Goal: Task Accomplishment & Management: Manage account settings

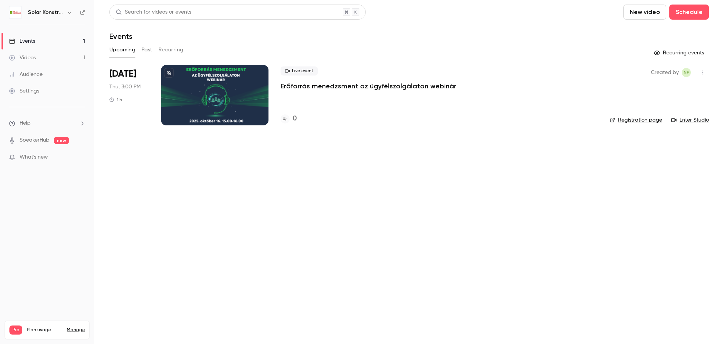
click at [37, 157] on span "What's new" at bounding box center [34, 157] width 28 height 8
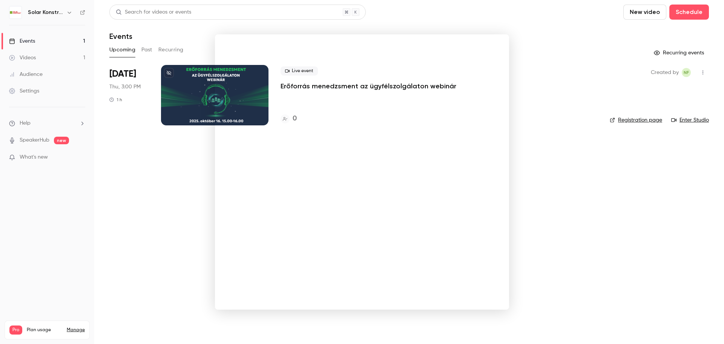
click at [588, 177] on div at bounding box center [362, 172] width 724 height 344
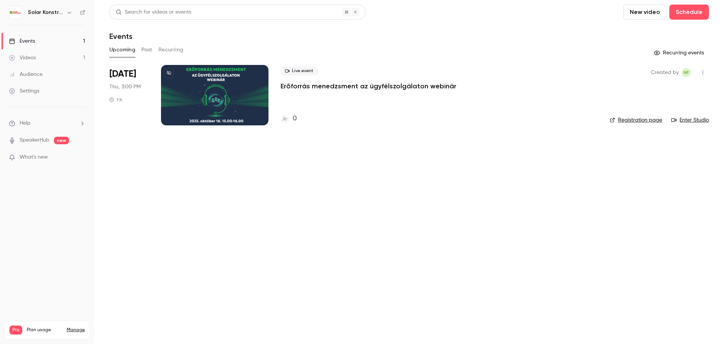
click at [36, 60] on div "Videos" at bounding box center [22, 58] width 27 height 8
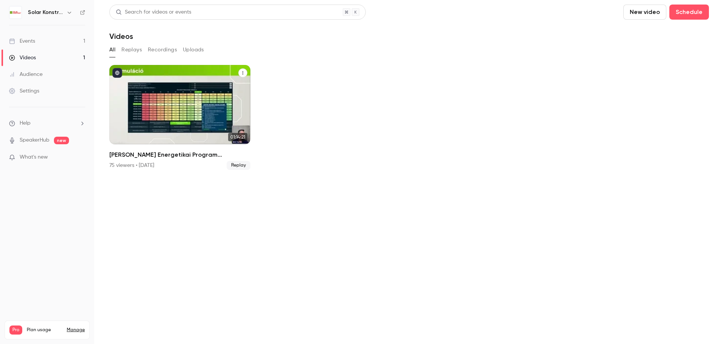
click at [196, 99] on div "Jedlik Ányos Energetikai Program Webinárium" at bounding box center [179, 104] width 141 height 79
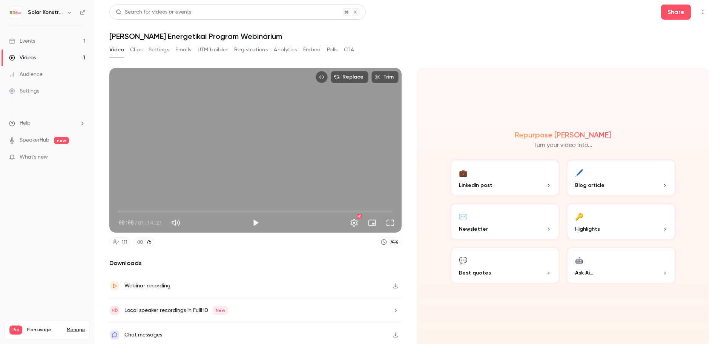
click at [280, 49] on button "Analytics" at bounding box center [285, 50] width 23 height 12
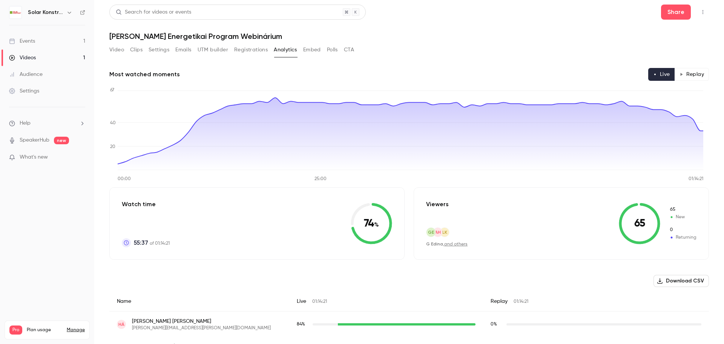
click at [335, 51] on button "Polls" at bounding box center [332, 50] width 11 height 12
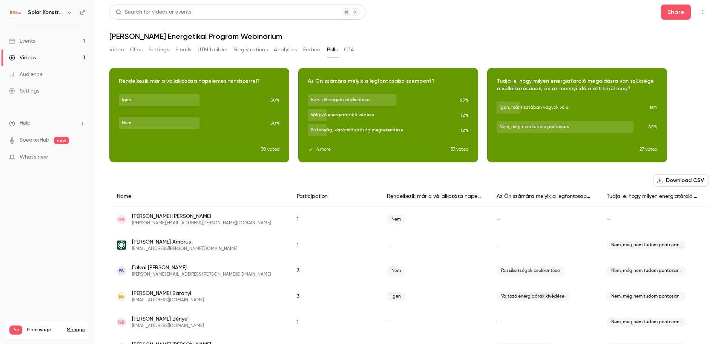
click at [353, 49] on button "CTA" at bounding box center [349, 50] width 10 height 12
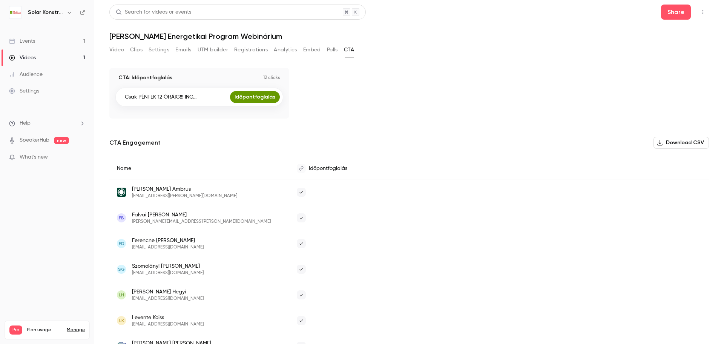
click at [122, 54] on button "Video" at bounding box center [116, 50] width 15 height 12
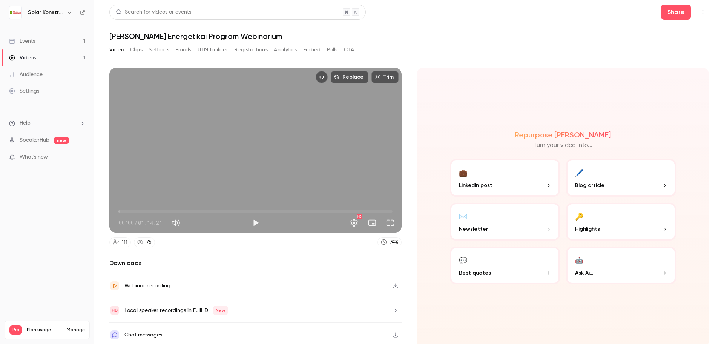
click at [161, 49] on button "Settings" at bounding box center [159, 50] width 21 height 12
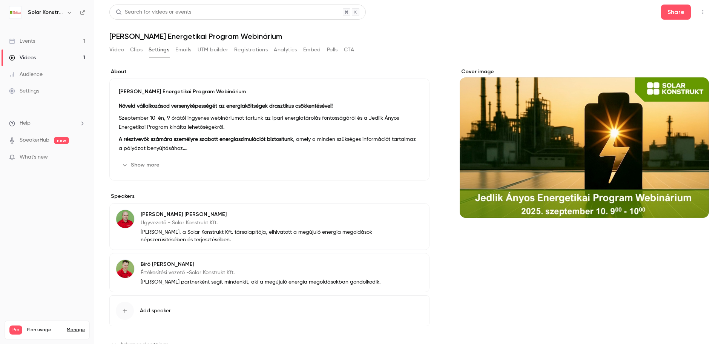
click at [30, 58] on div "Videos" at bounding box center [22, 58] width 27 height 8
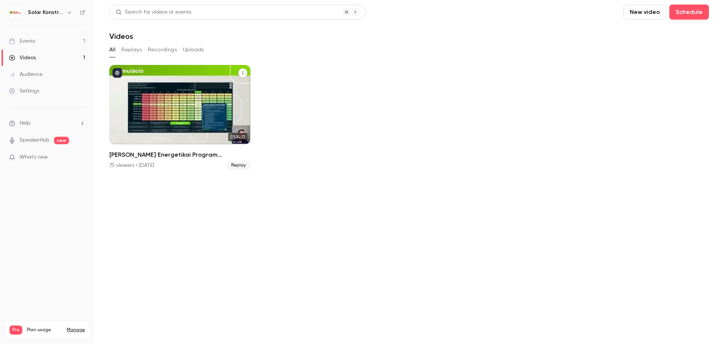
click at [118, 73] on icon "published" at bounding box center [117, 73] width 5 height 5
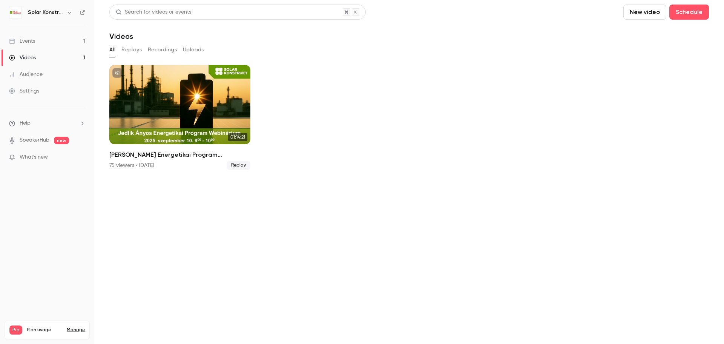
click at [129, 49] on button "Replays" at bounding box center [131, 50] width 20 height 12
click at [158, 51] on button "Recordings" at bounding box center [162, 50] width 29 height 12
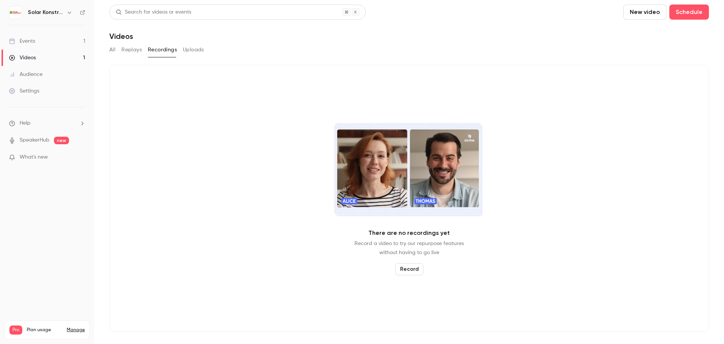
click at [191, 51] on button "Uploads" at bounding box center [193, 50] width 21 height 12
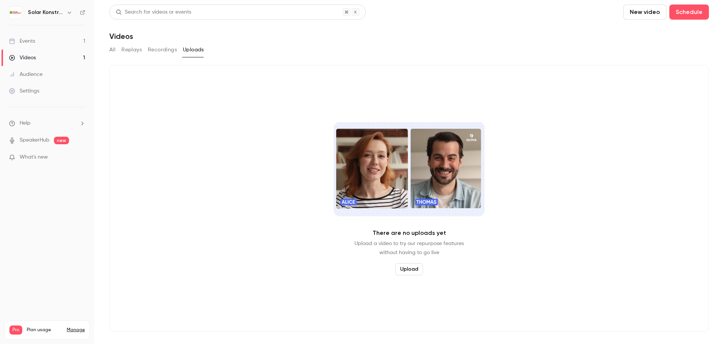
click at [32, 52] on link "Videos 1" at bounding box center [47, 57] width 94 height 17
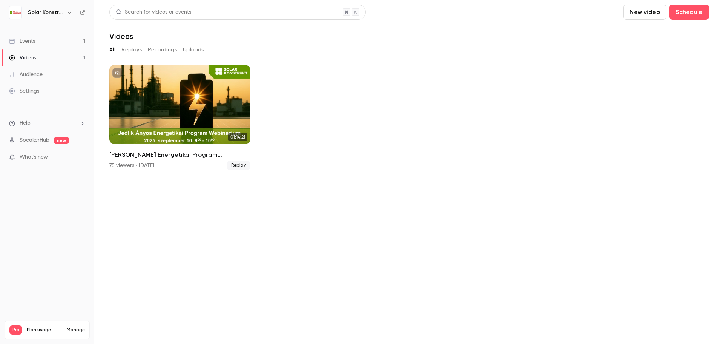
click at [29, 43] on div "Events" at bounding box center [22, 41] width 26 height 8
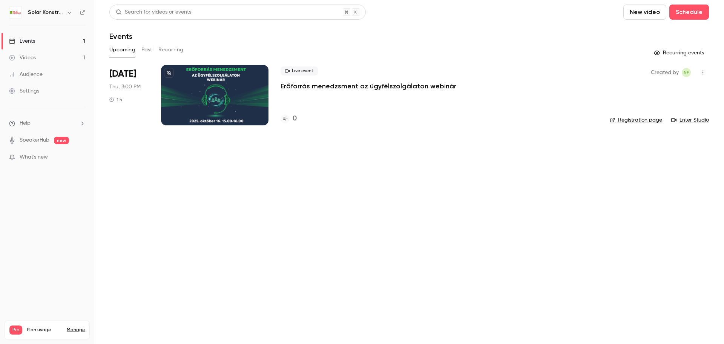
click at [26, 89] on div "Settings" at bounding box center [24, 91] width 30 height 8
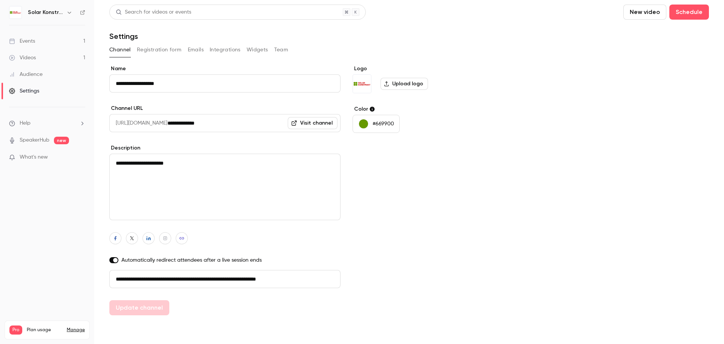
drag, startPoint x: 191, startPoint y: 87, endPoint x: 102, endPoint y: 85, distance: 88.3
click at [102, 85] on main "**********" at bounding box center [409, 172] width 630 height 344
click at [514, 248] on div "**********" at bounding box center [409, 190] width 600 height 250
click at [146, 52] on button "Registration form" at bounding box center [159, 50] width 45 height 12
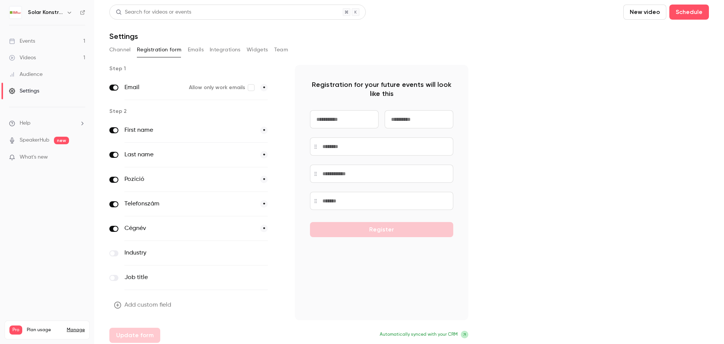
click at [195, 49] on button "Emails" at bounding box center [196, 50] width 16 height 12
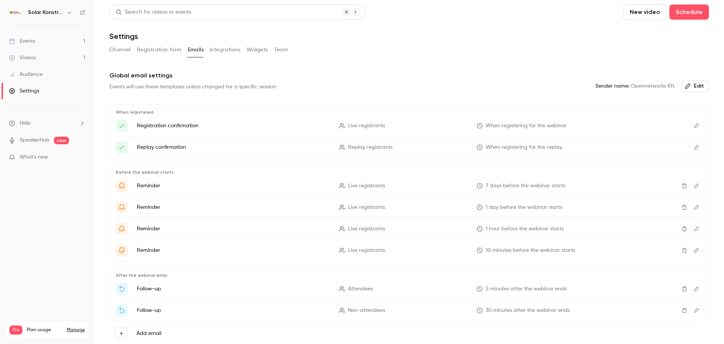
click at [224, 47] on button "Integrations" at bounding box center [225, 50] width 31 height 12
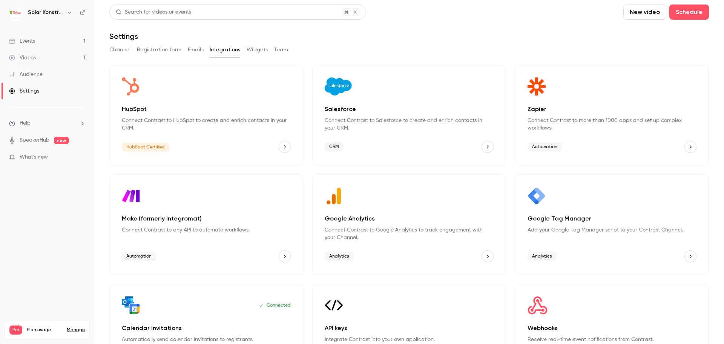
click at [258, 49] on button "Widgets" at bounding box center [258, 50] width 22 height 12
